Goal: Task Accomplishment & Management: Manage account settings

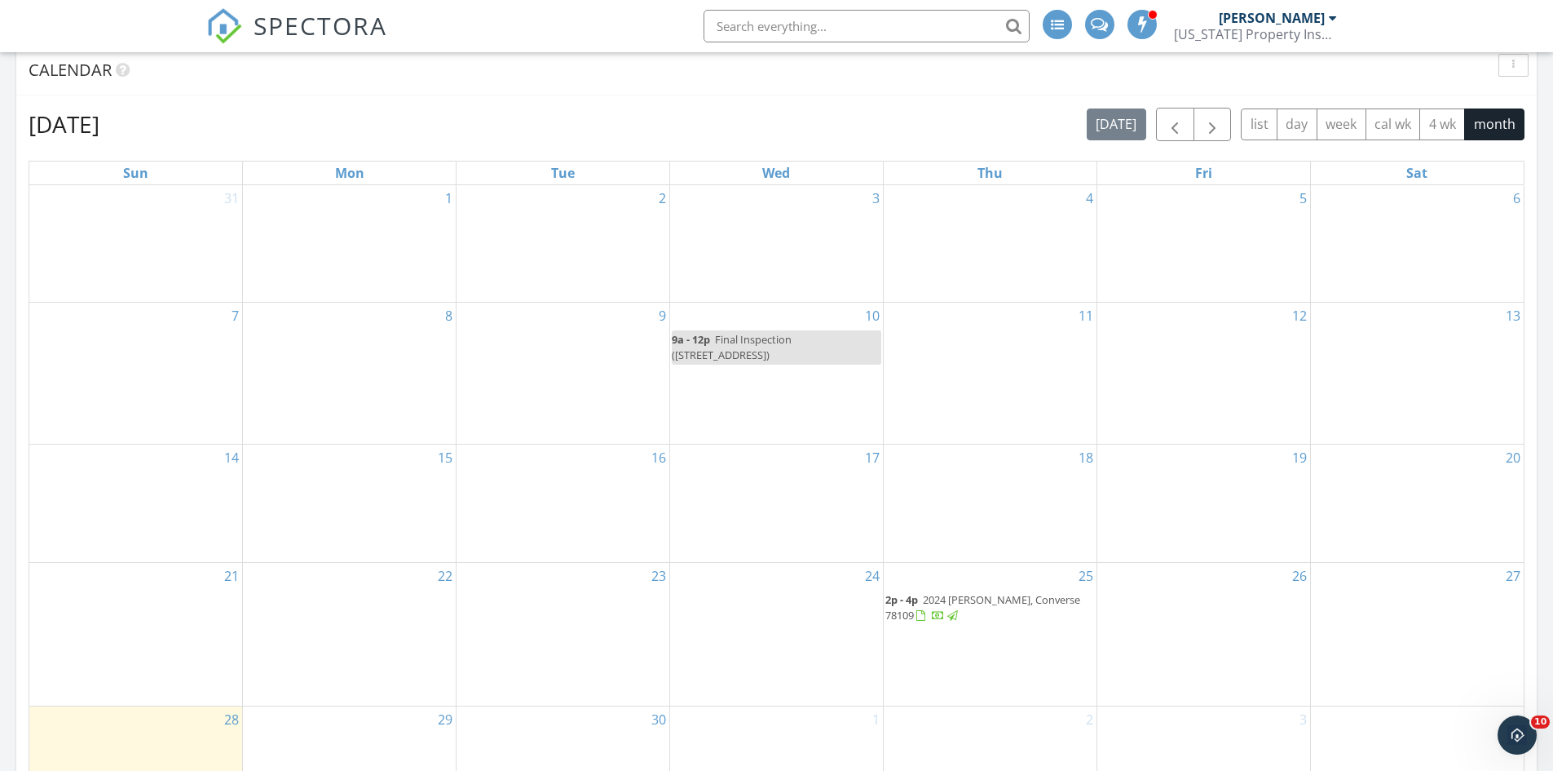
scroll to position [682, 0]
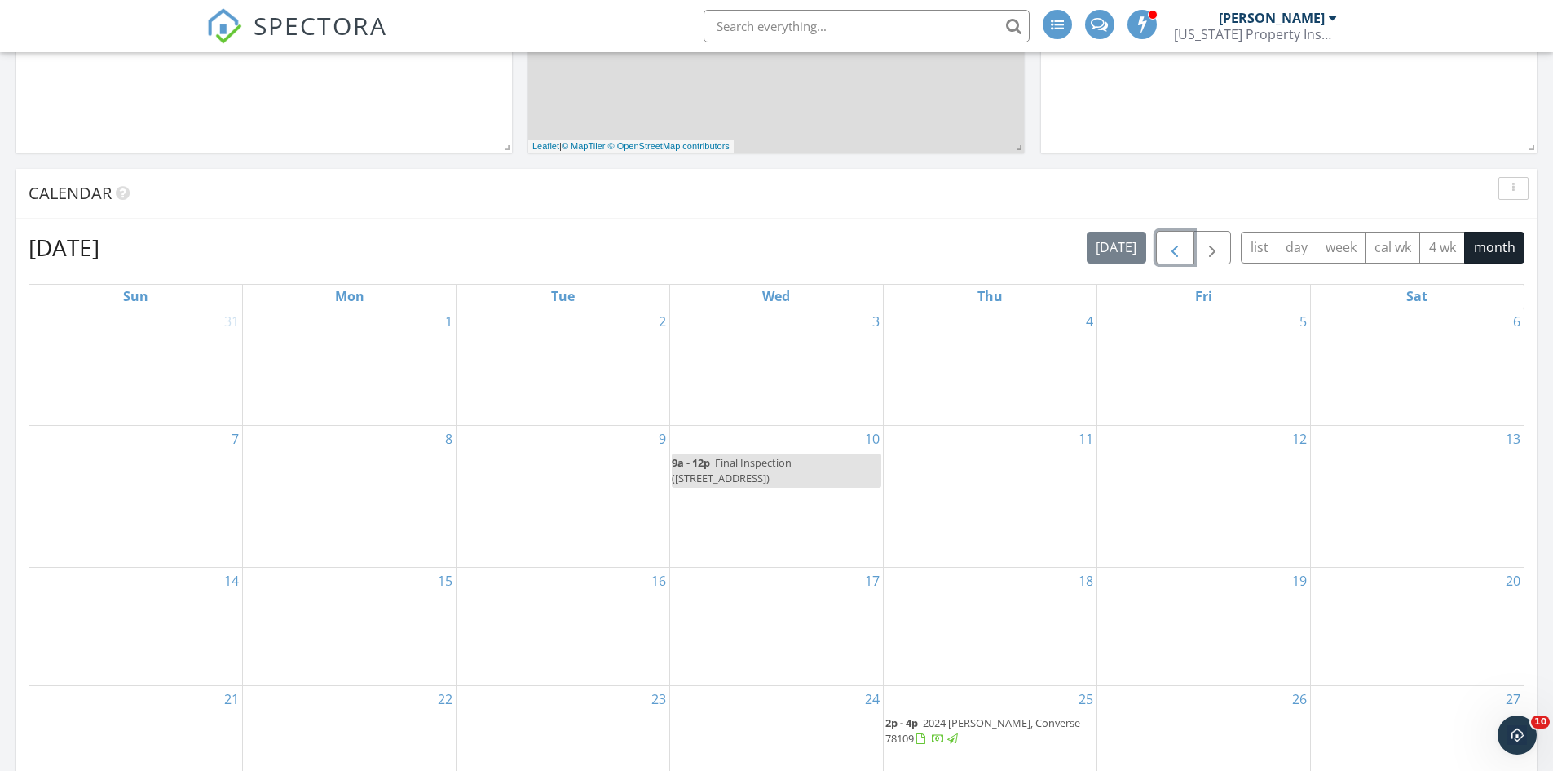
click at [1182, 245] on span "button" at bounding box center [1175, 248] width 20 height 20
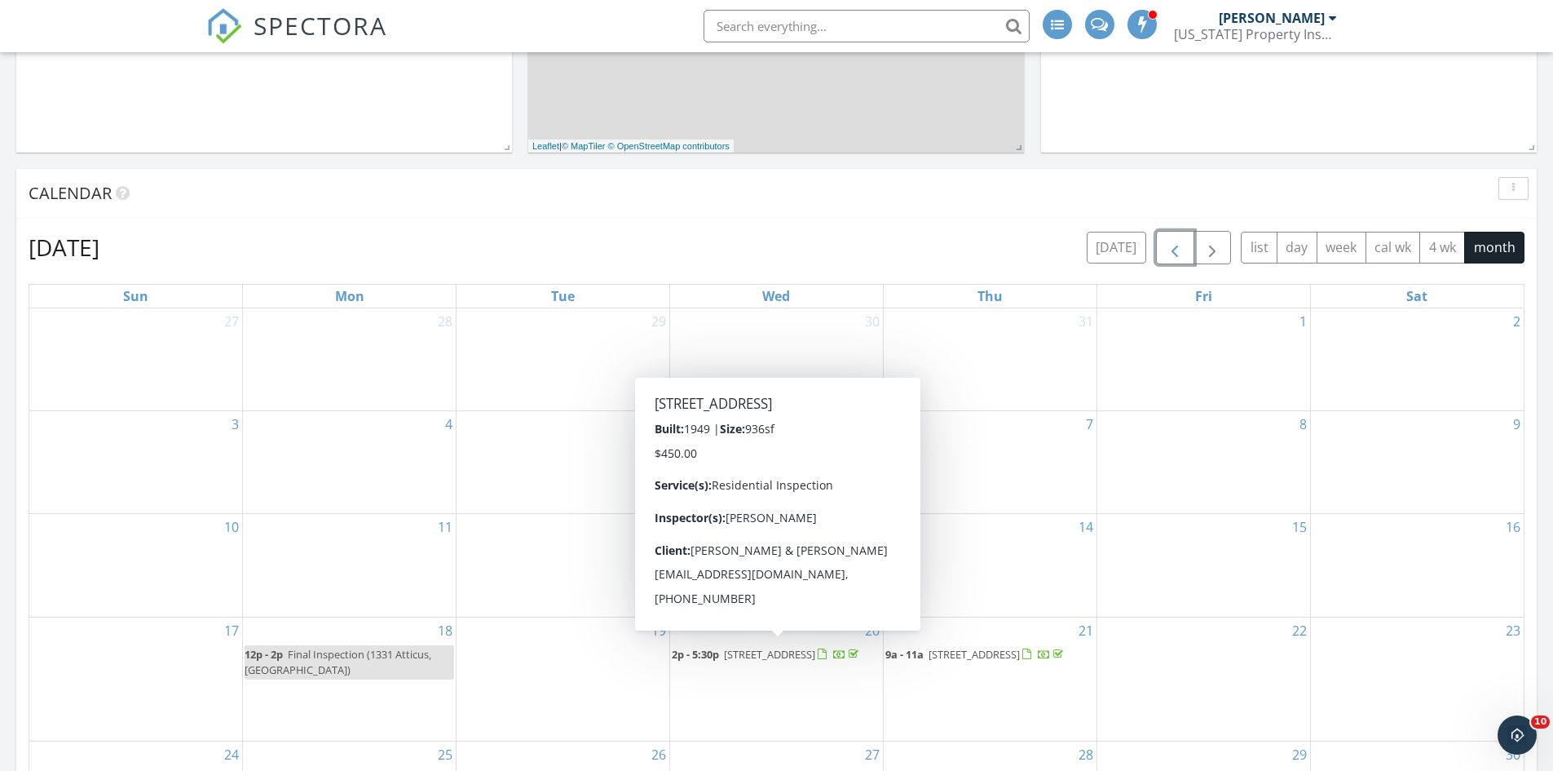
click at [730, 654] on span "[STREET_ADDRESS]" at bounding box center [769, 654] width 91 height 15
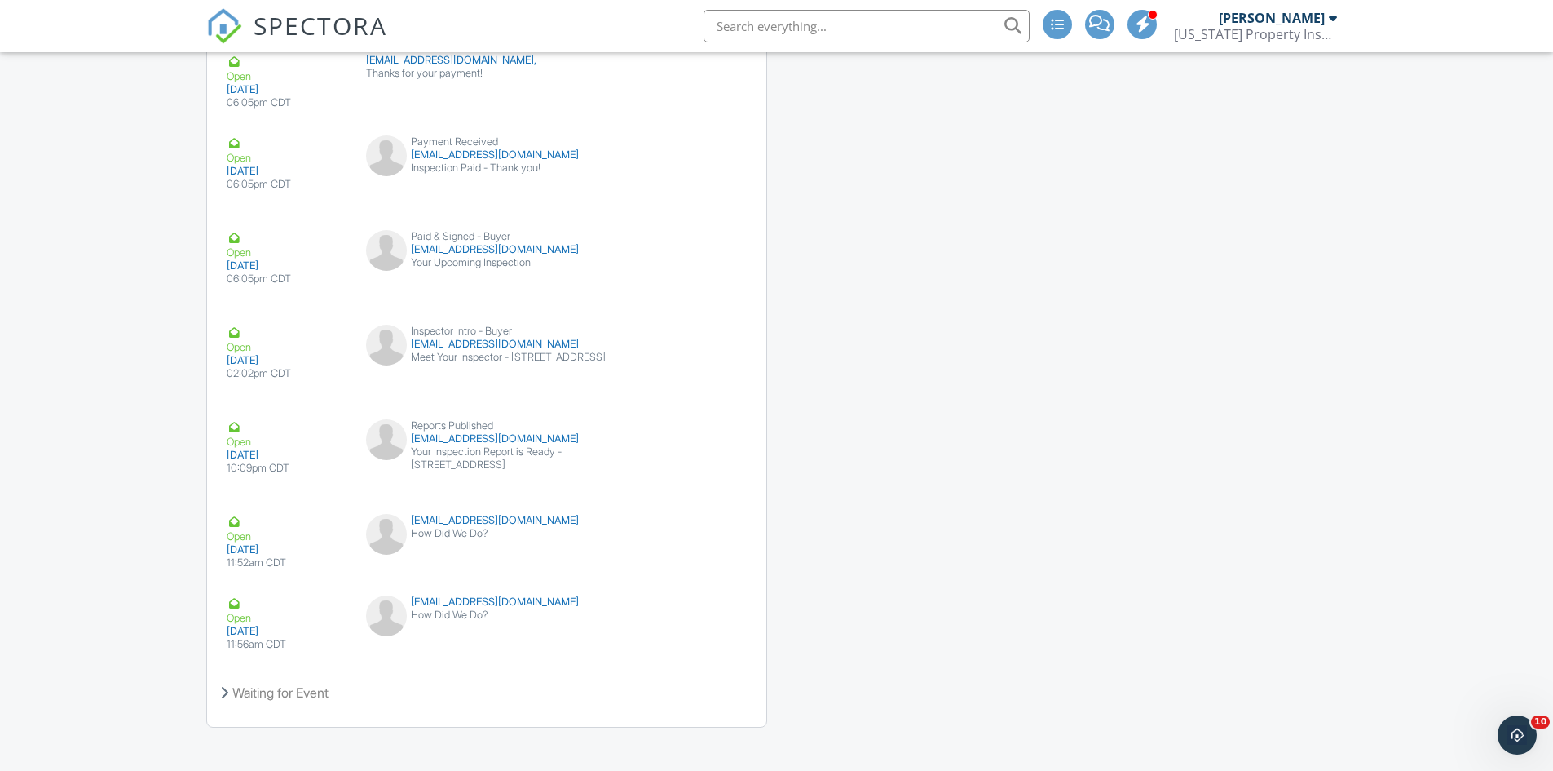
scroll to position [2420, 0]
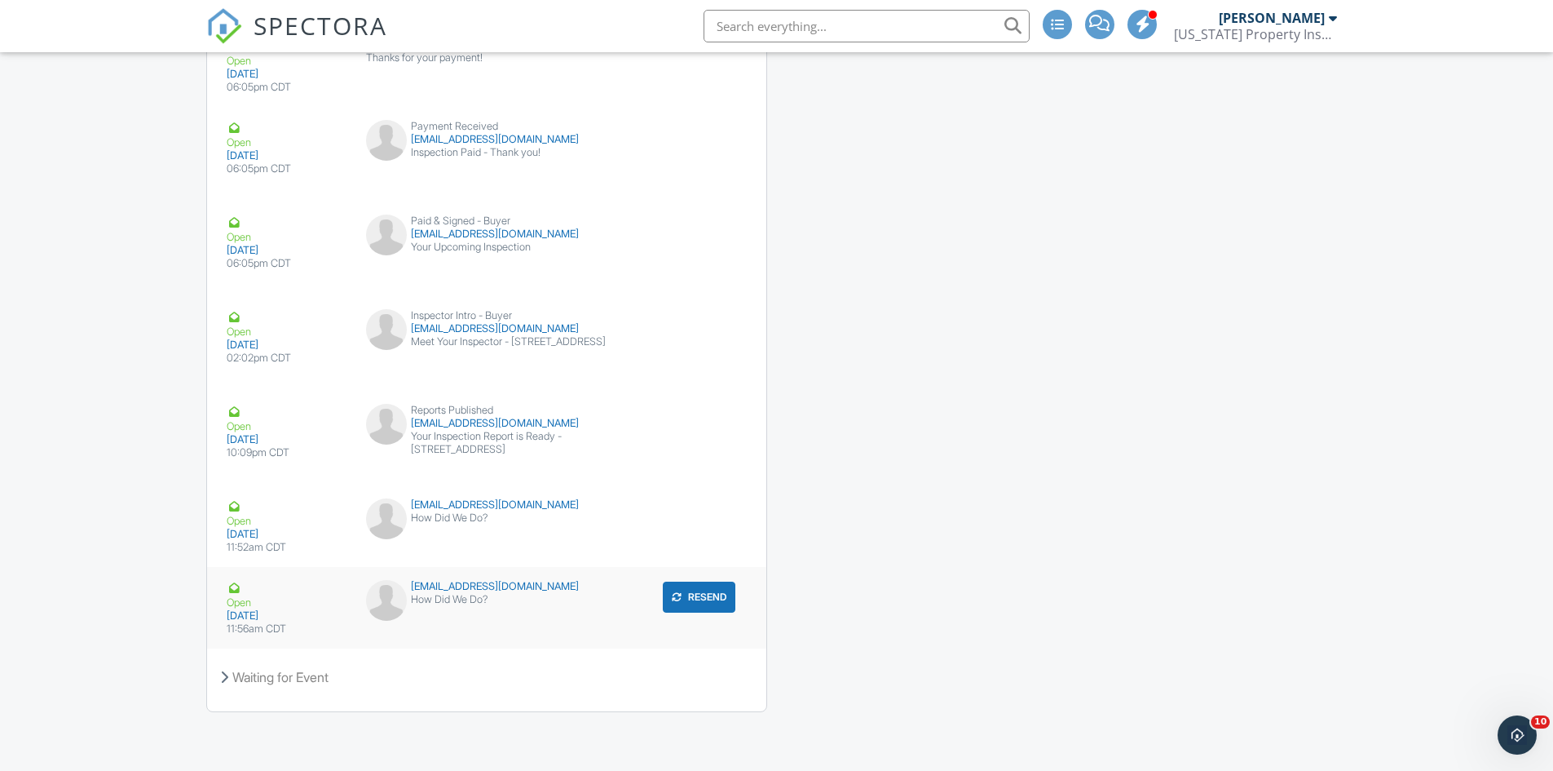
click at [462, 612] on div "cnbfam@gmail.com How Did We Do?" at bounding box center [486, 604] width 260 height 49
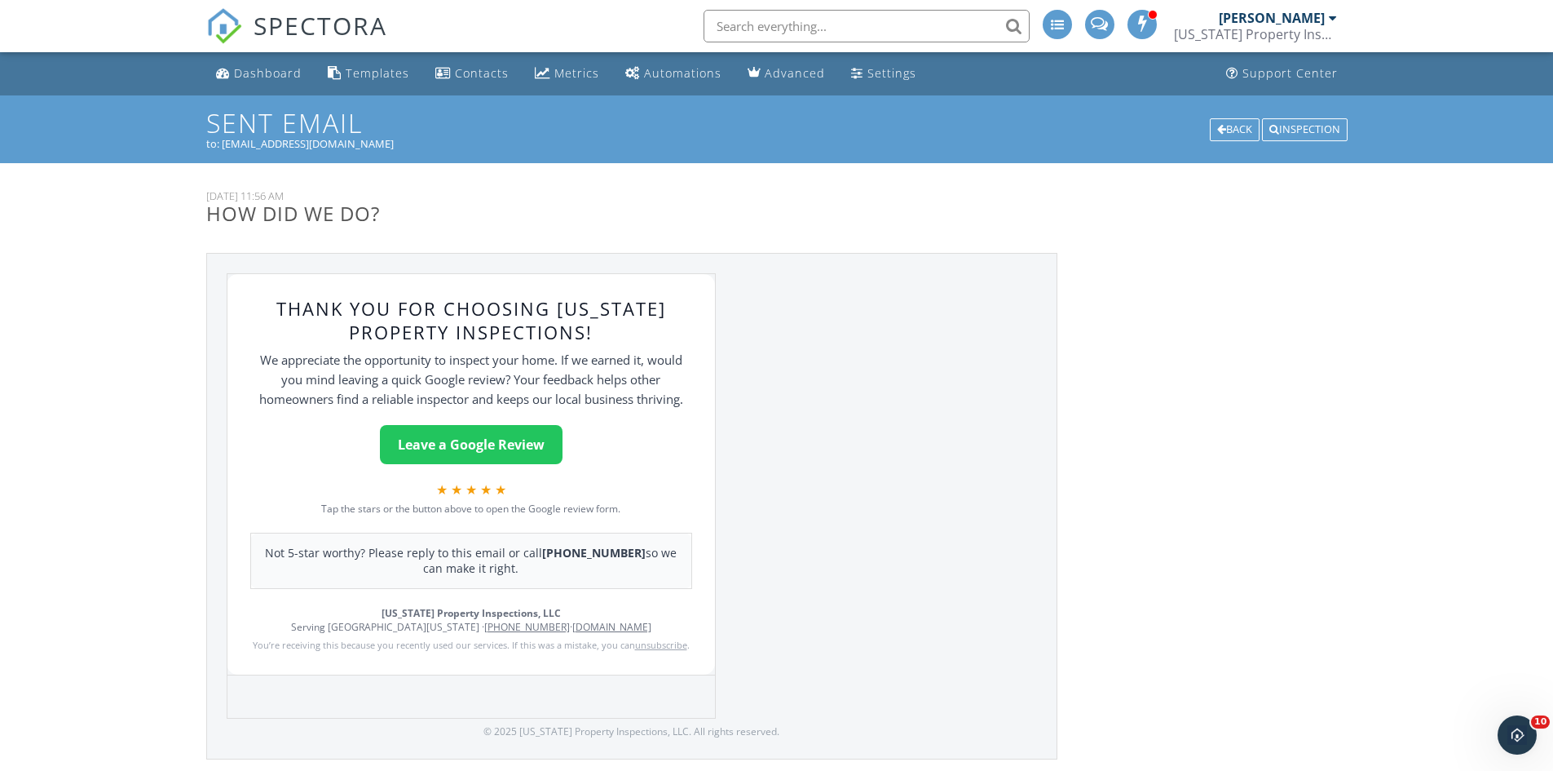
click at [510, 437] on link "Leave a Google Review" at bounding box center [471, 444] width 183 height 39
